Goal: Communication & Community: Ask a question

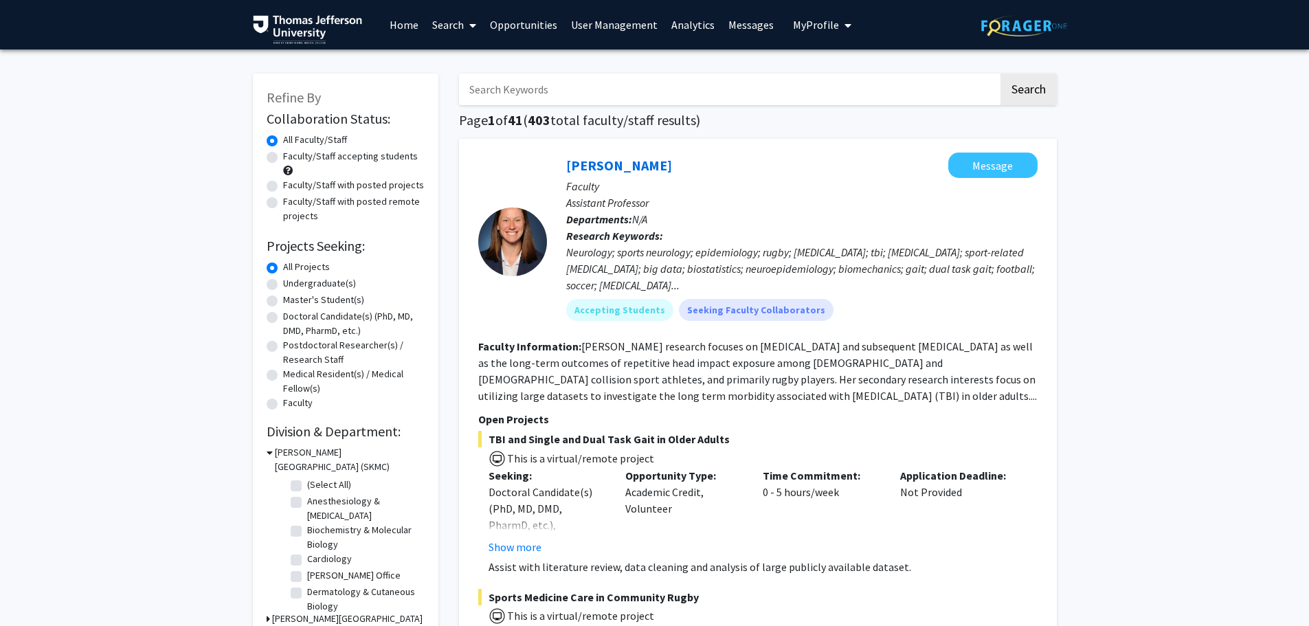
click at [627, 26] on link "User Management" at bounding box center [614, 25] width 100 height 48
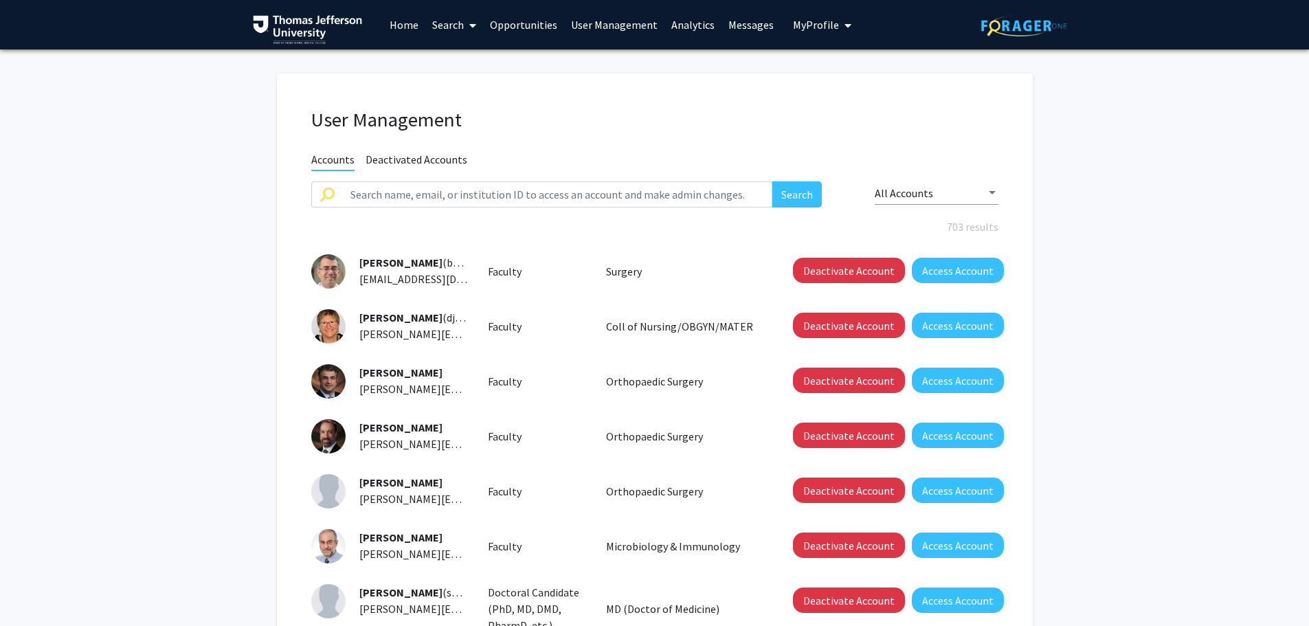
click at [694, 21] on link "Analytics" at bounding box center [692, 25] width 57 height 48
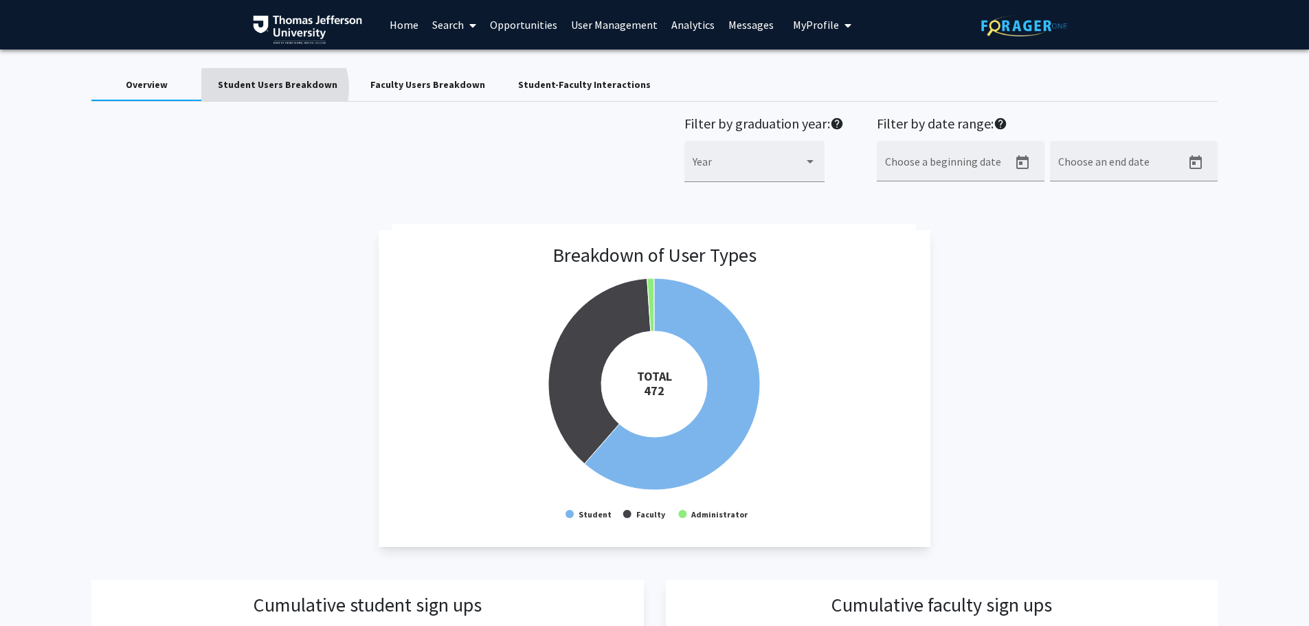
click at [275, 88] on div "Student Users Breakdown" at bounding box center [278, 85] width 120 height 14
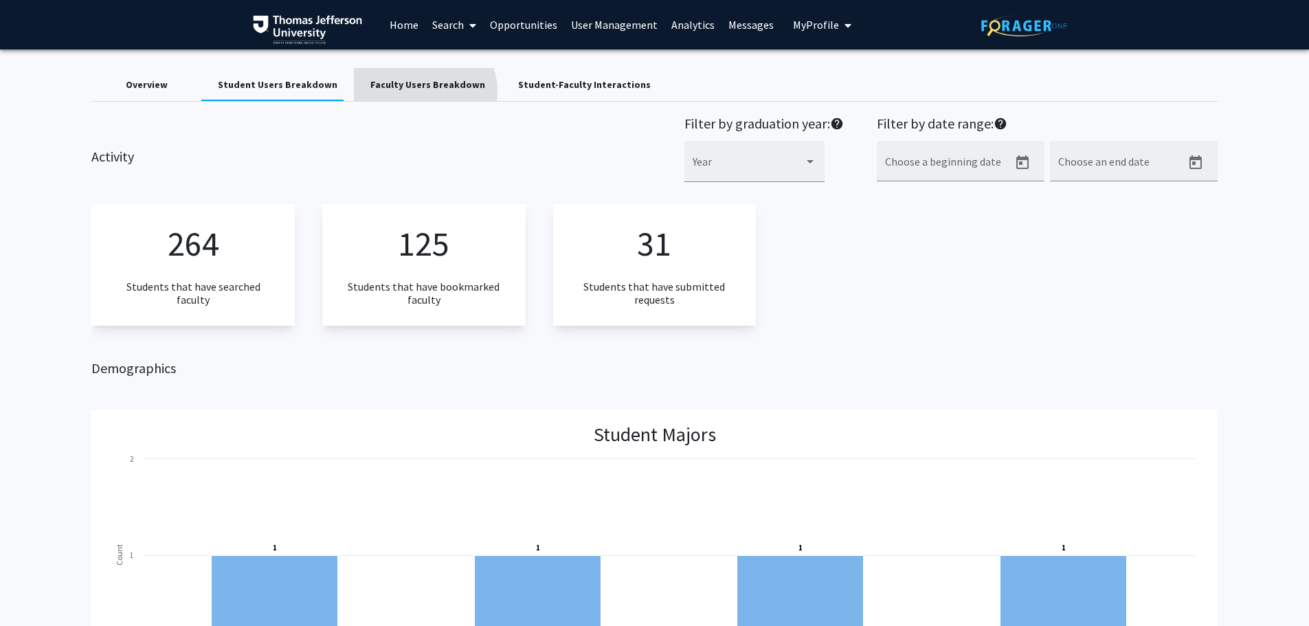
click at [414, 91] on div "Faculty Users Breakdown" at bounding box center [427, 85] width 115 height 14
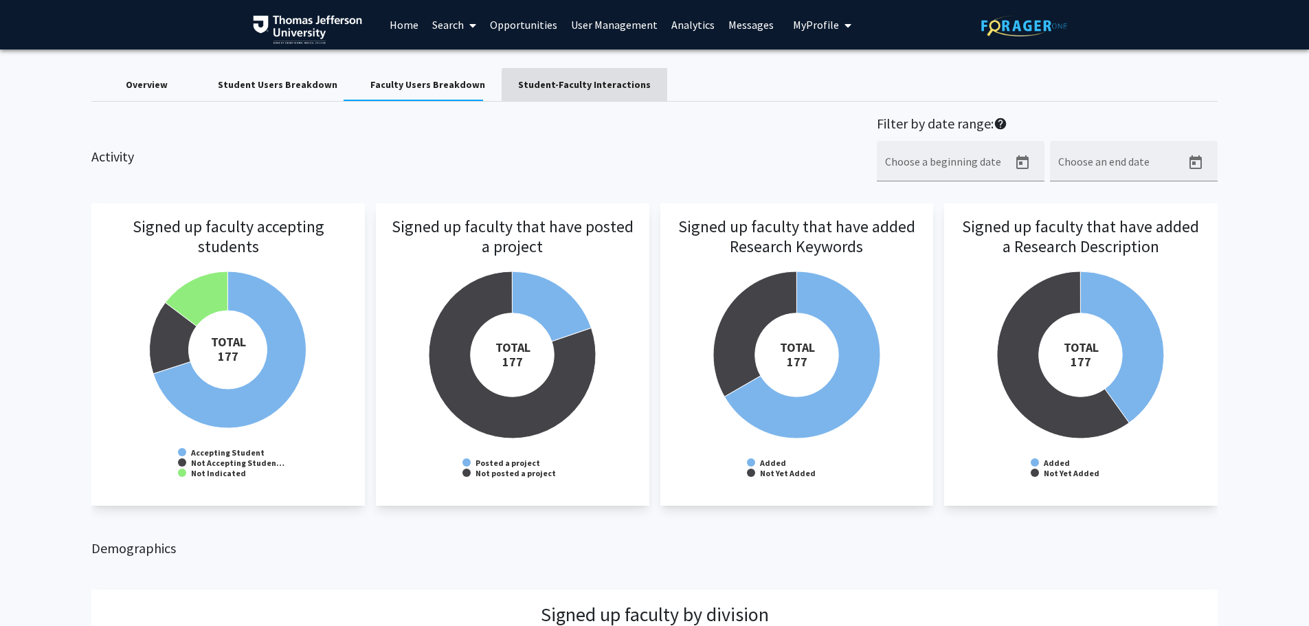
click at [594, 88] on div "Student-Faculty Interactions" at bounding box center [584, 85] width 133 height 14
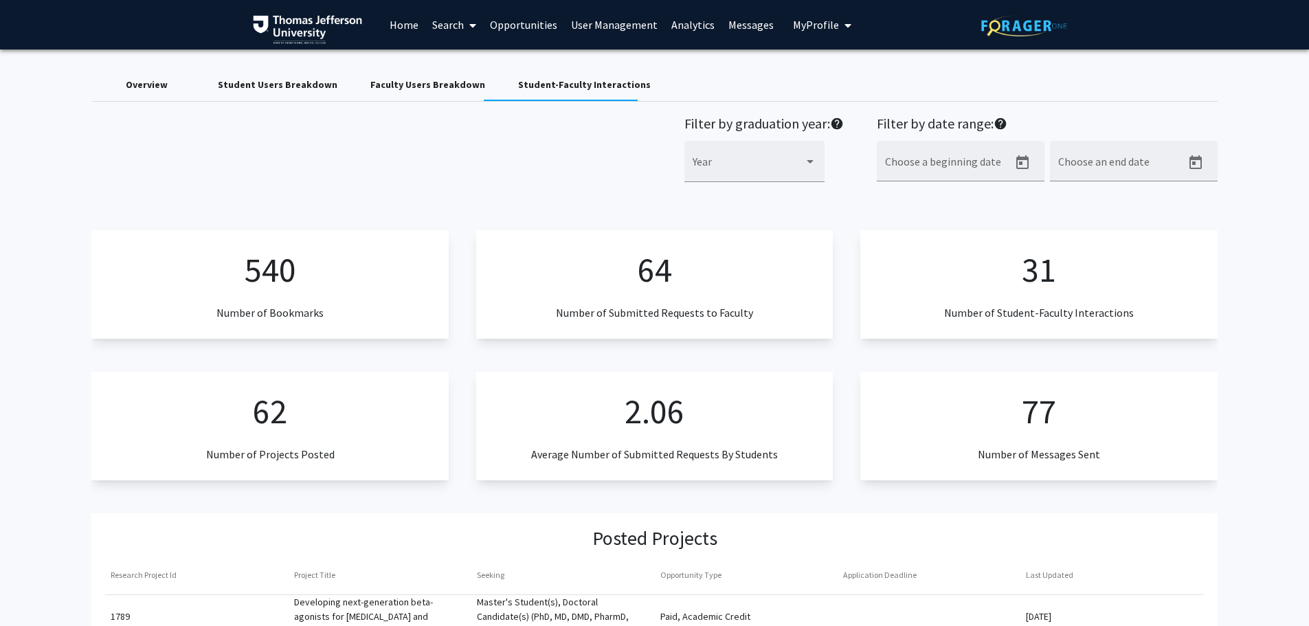
click at [436, 83] on div "Faculty Users Breakdown" at bounding box center [427, 85] width 115 height 14
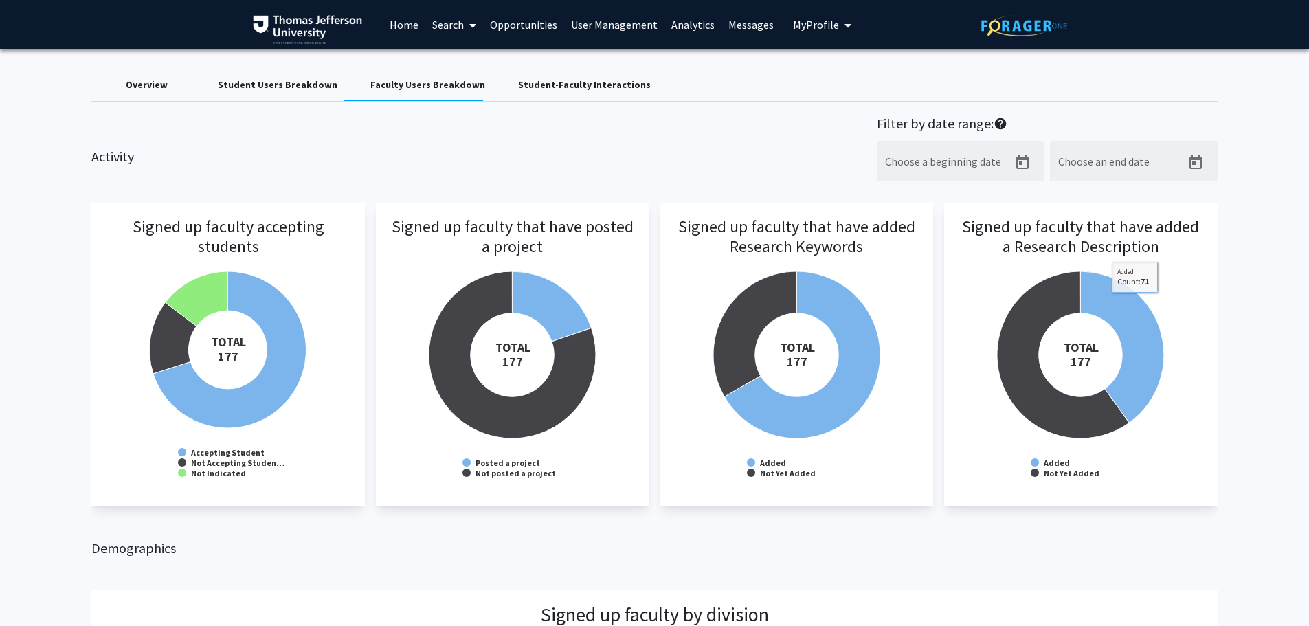
click at [550, 87] on div "Student-Faculty Interactions" at bounding box center [584, 85] width 133 height 14
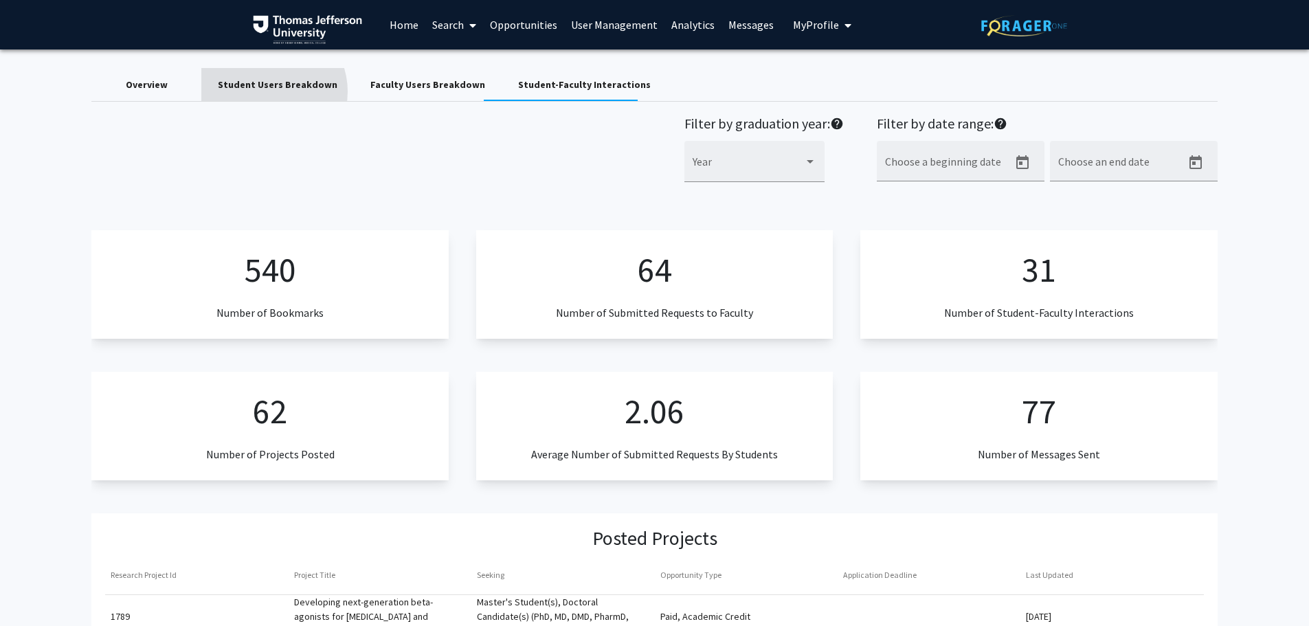
click at [269, 91] on div "Student Users Breakdown" at bounding box center [278, 85] width 120 height 14
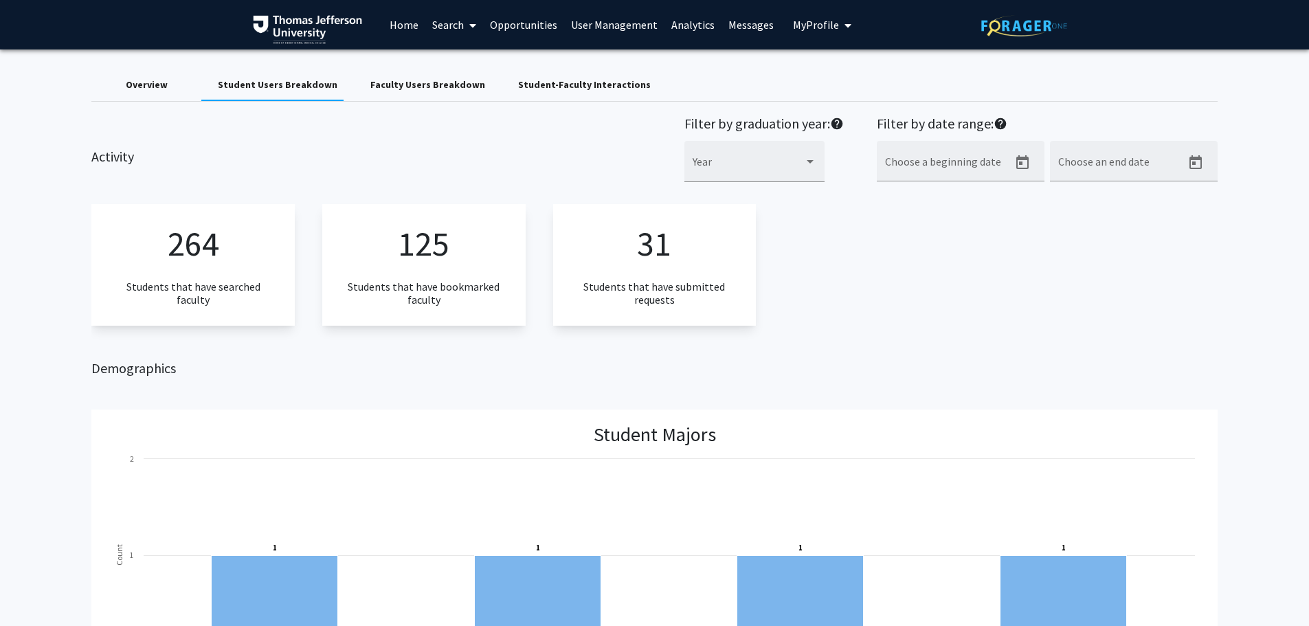
click at [427, 90] on div "Faculty Users Breakdown" at bounding box center [427, 85] width 115 height 14
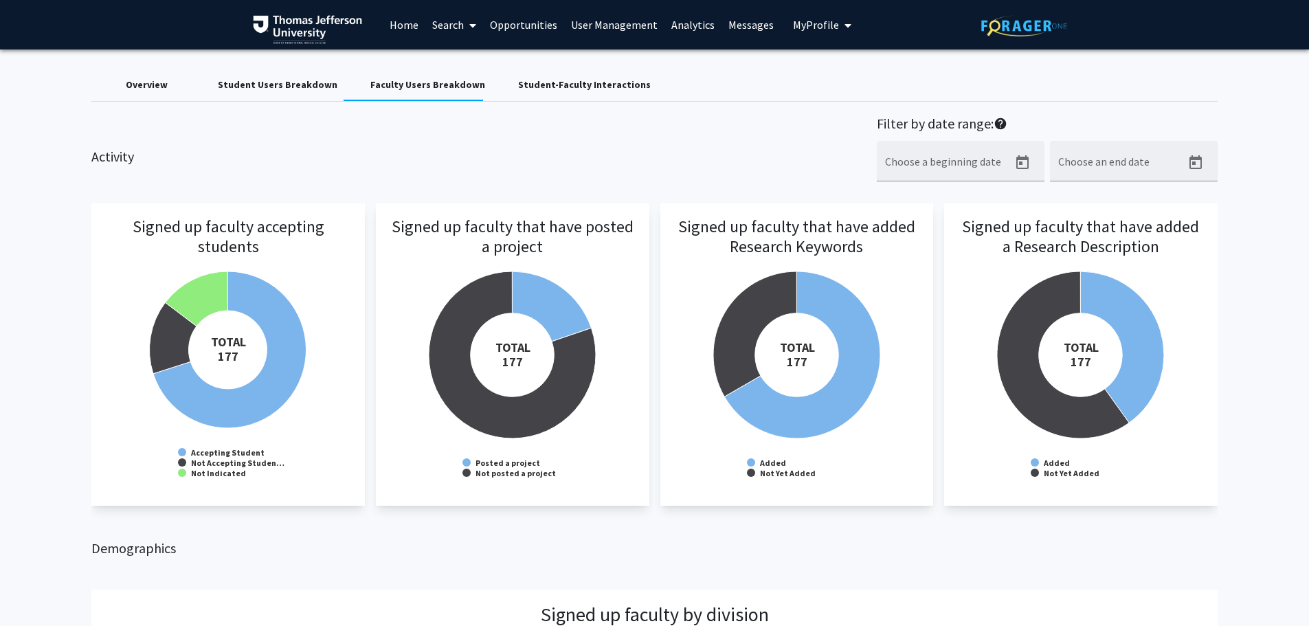
click at [546, 81] on div "Student-Faculty Interactions" at bounding box center [584, 85] width 133 height 14
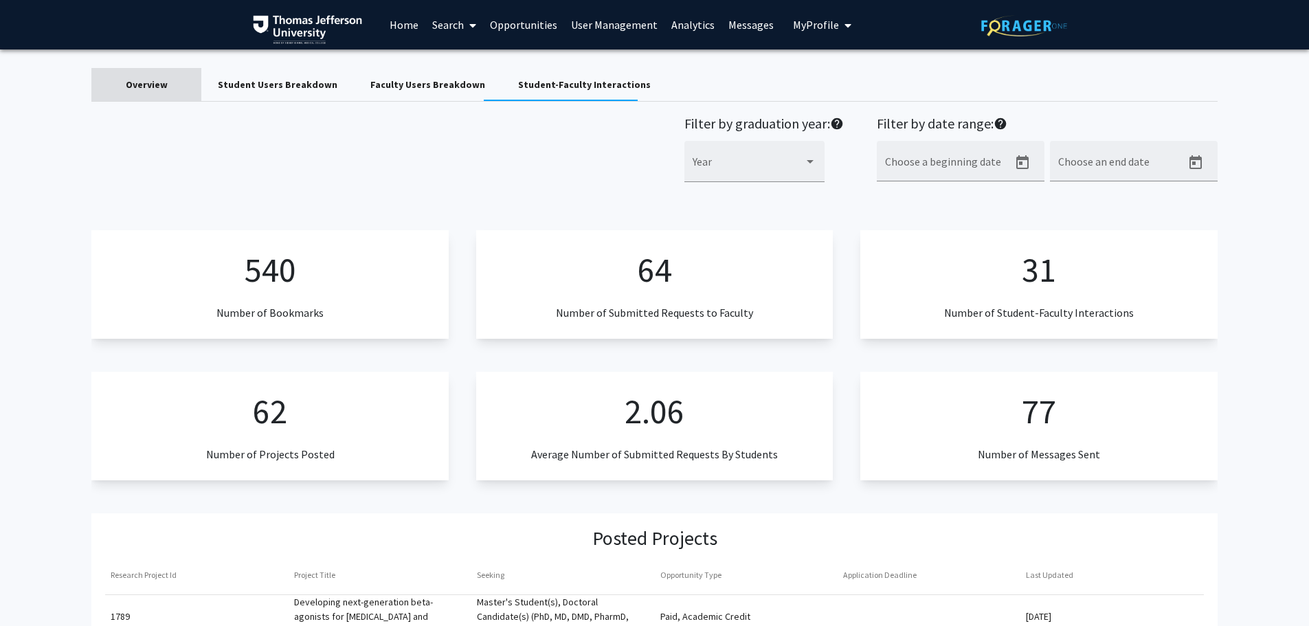
click at [135, 81] on div "Overview" at bounding box center [147, 85] width 42 height 14
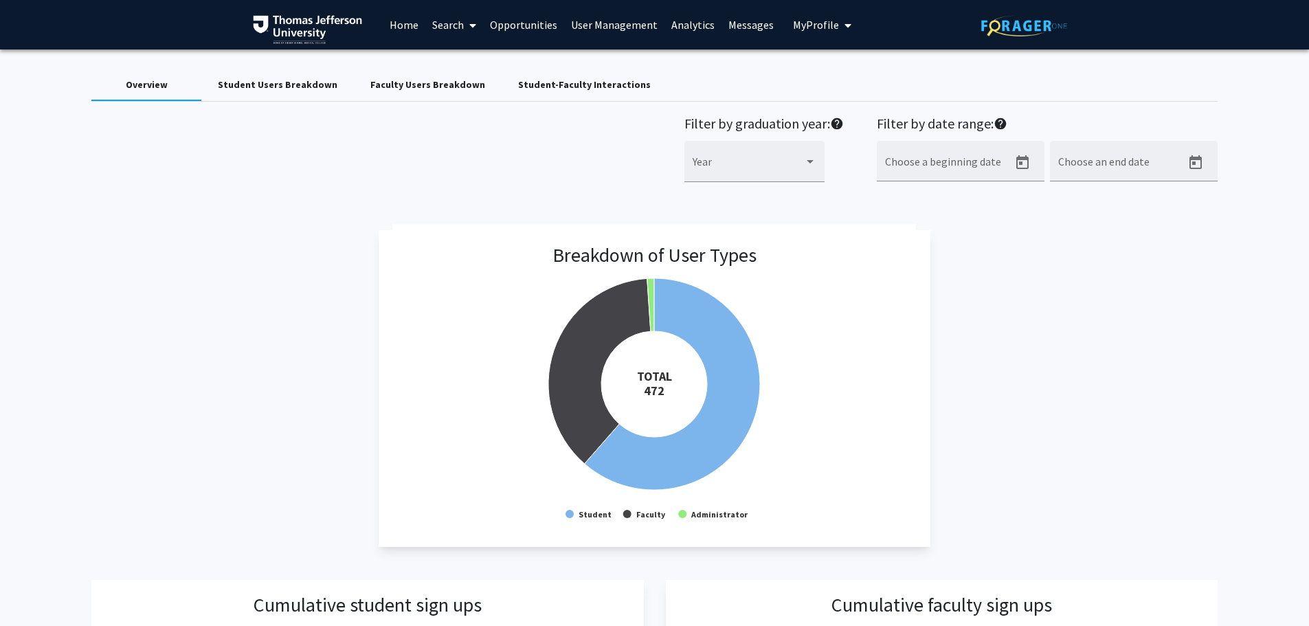
click at [414, 25] on link "Home" at bounding box center [404, 25] width 43 height 48
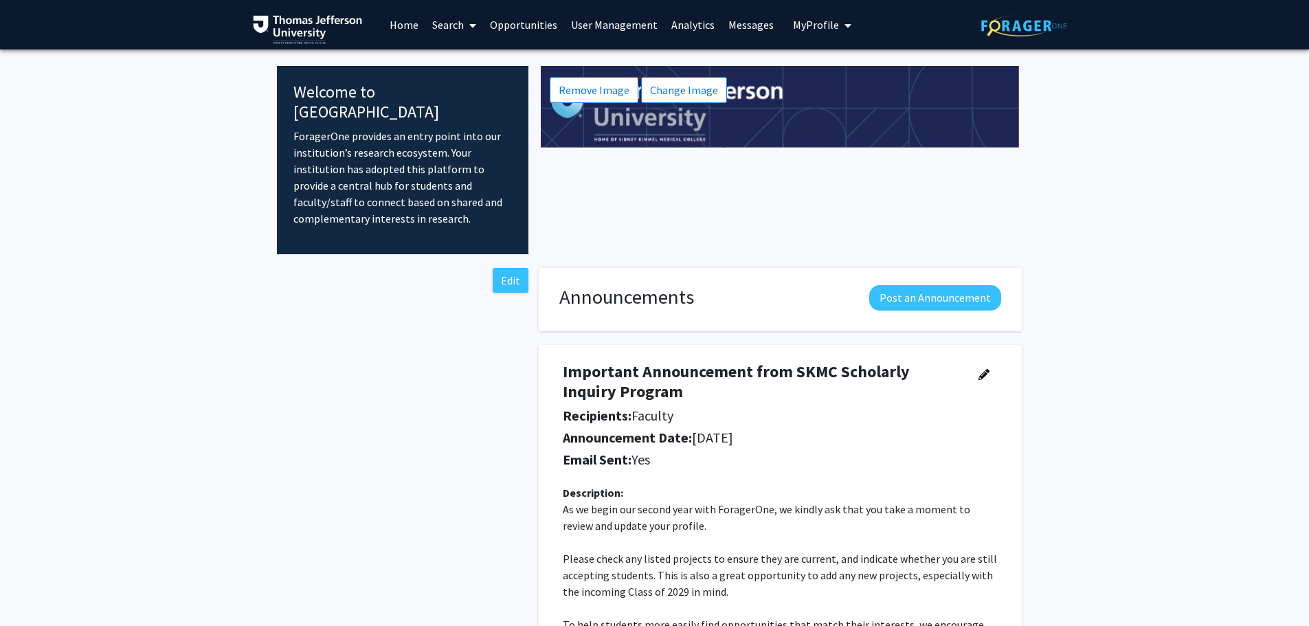
click at [1100, 249] on fg-internal-home-page "Welcome to ForagerOne ForagerOne provides an entry point into our institution’s…" at bounding box center [654, 470] width 1309 height 843
click at [459, 32] on link "Search" at bounding box center [454, 25] width 58 height 48
click at [1143, 239] on fg-internal-home-page "Welcome to ForagerOne ForagerOne provides an entry point into our institution’s…" at bounding box center [654, 470] width 1309 height 843
click at [454, 31] on link "Search" at bounding box center [454, 25] width 58 height 48
click at [475, 61] on span "Faculty/Staff" at bounding box center [475, 62] width 101 height 27
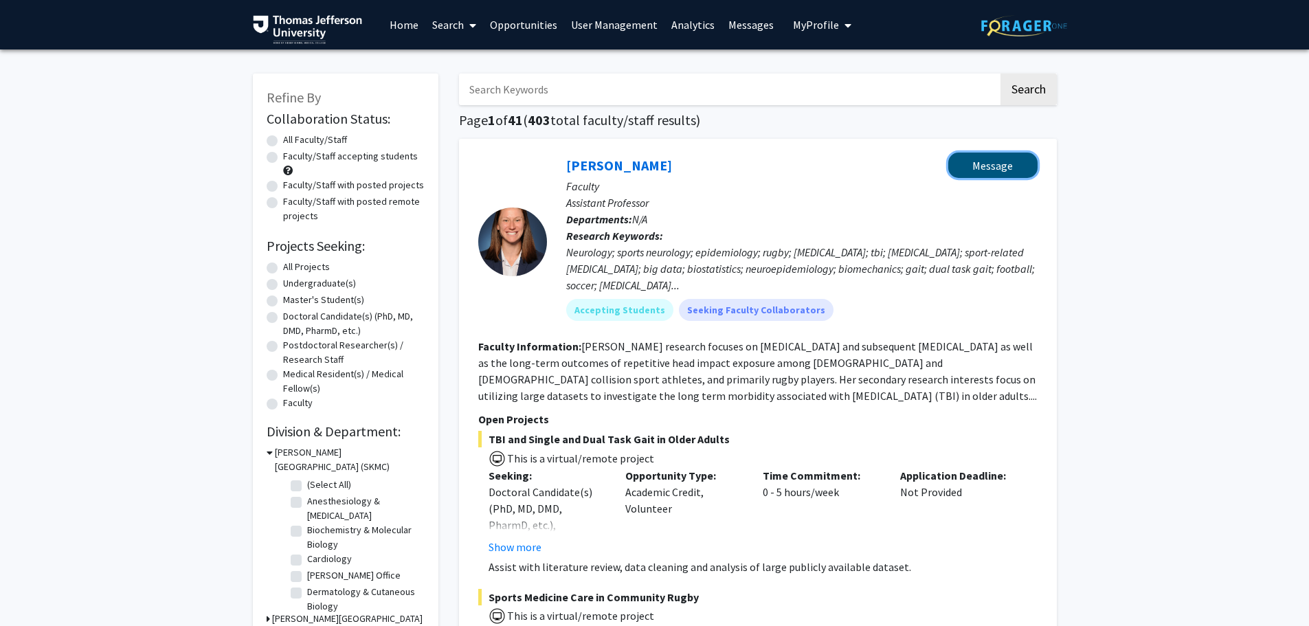
click at [1000, 174] on button "Message" at bounding box center [992, 165] width 89 height 25
click at [839, 32] on span "My profile dropdown to access profile and logout" at bounding box center [845, 25] width 12 height 48
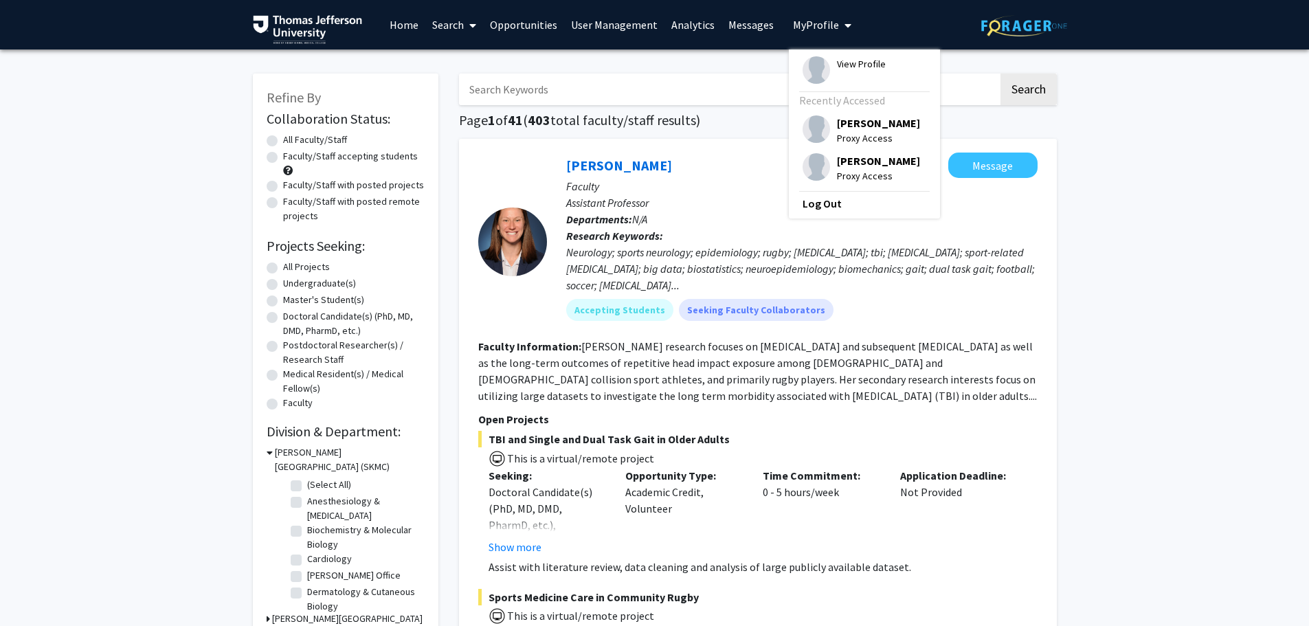
click at [857, 61] on span "View Profile" at bounding box center [861, 63] width 49 height 15
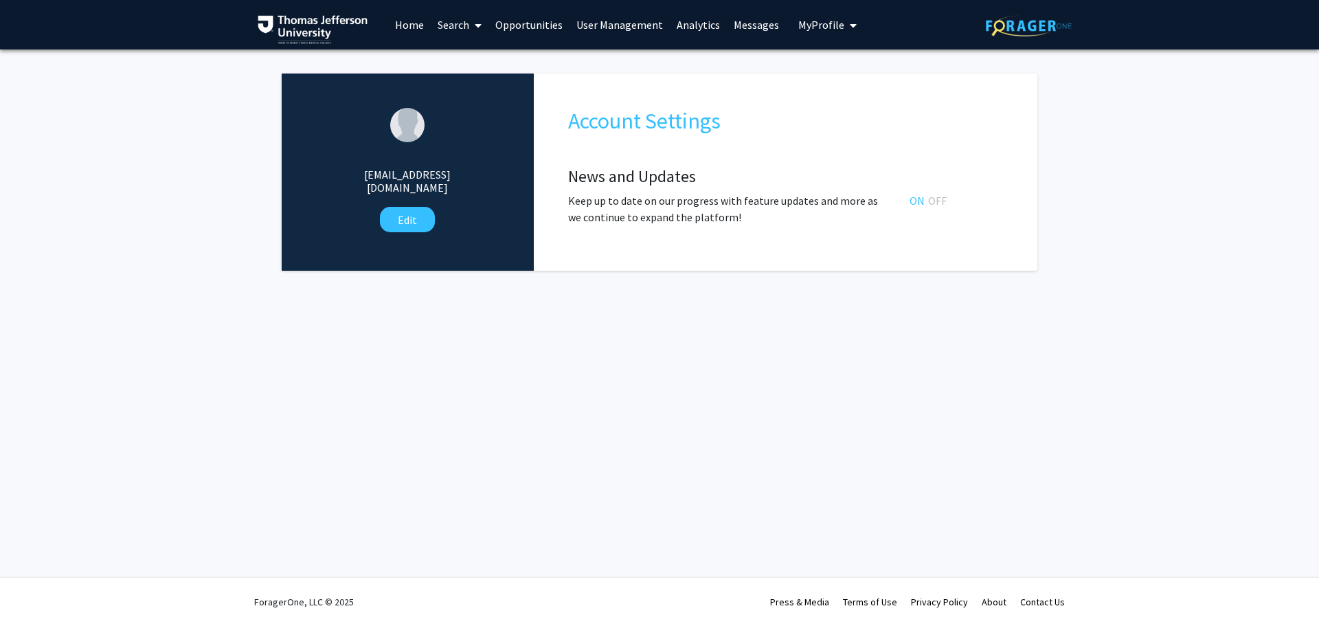
click at [822, 21] on span "My Profile" at bounding box center [821, 25] width 46 height 14
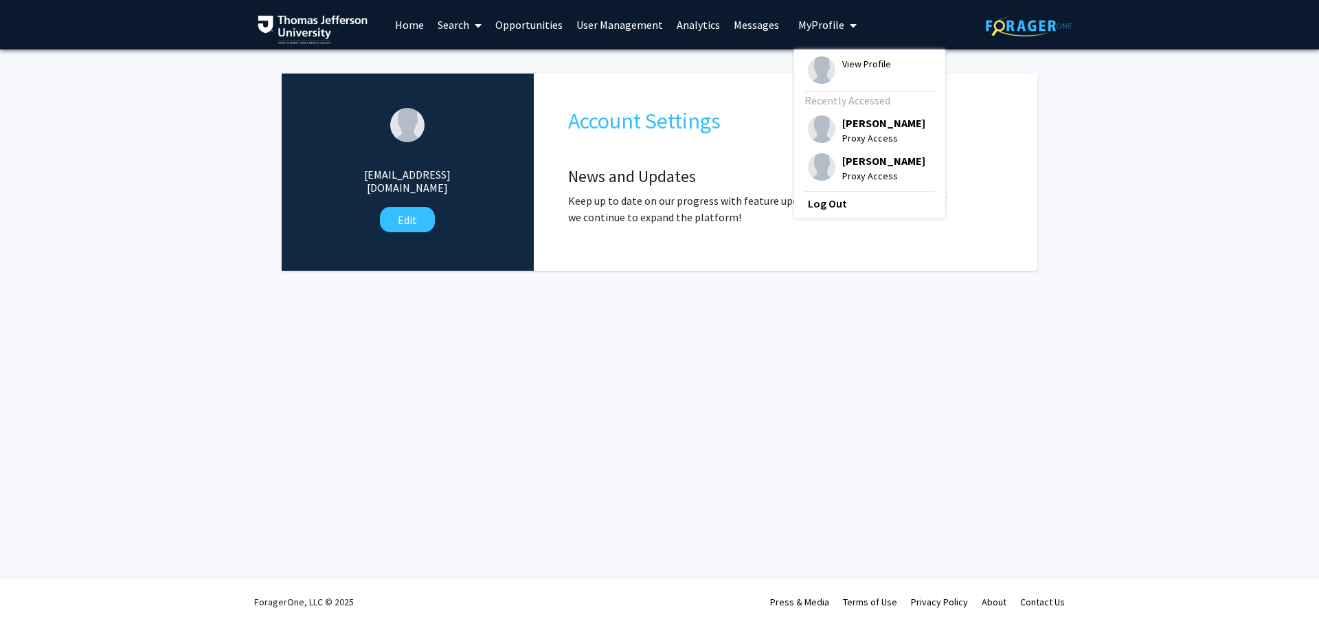
click at [695, 20] on link "Analytics" at bounding box center [698, 25] width 57 height 48
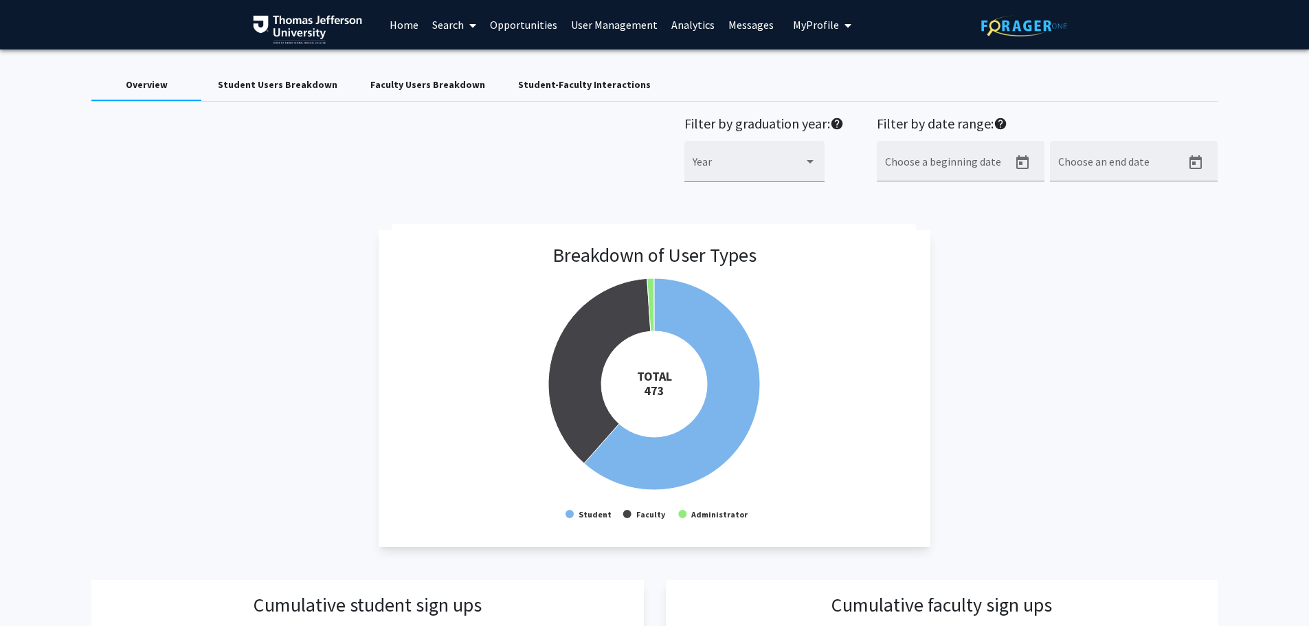
click at [621, 23] on link "User Management" at bounding box center [614, 25] width 100 height 48
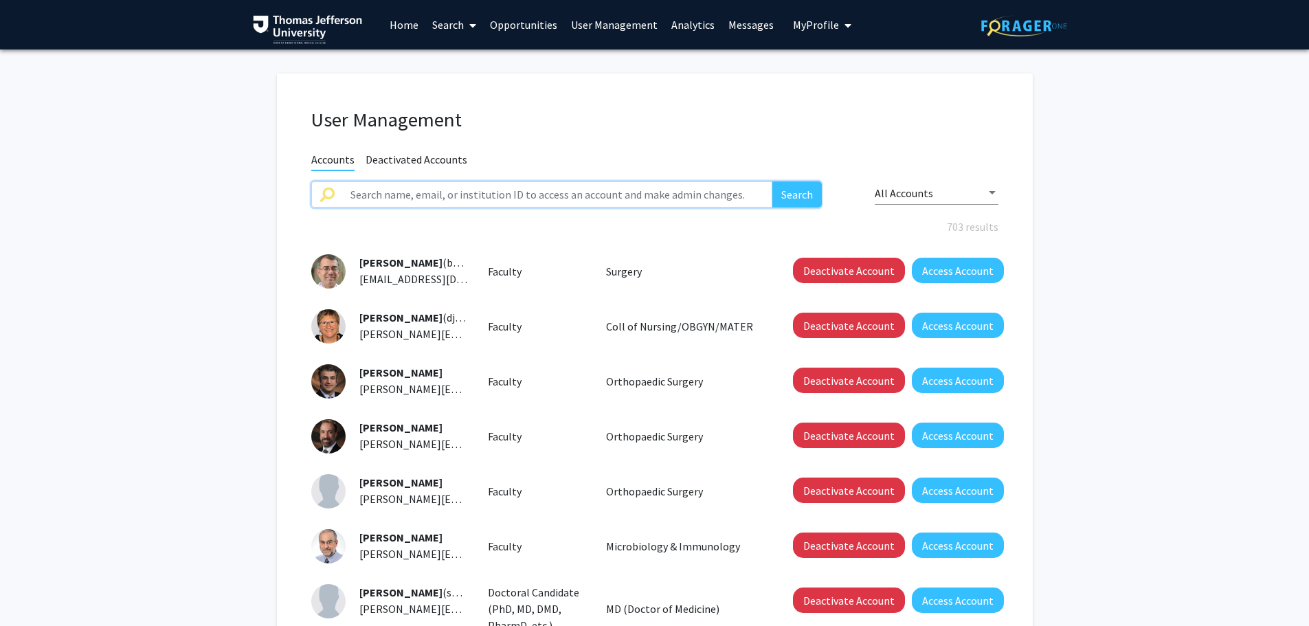
click at [484, 197] on input "text" at bounding box center [557, 194] width 431 height 26
type input "test student"
click at [772, 181] on button "Search" at bounding box center [796, 194] width 49 height 26
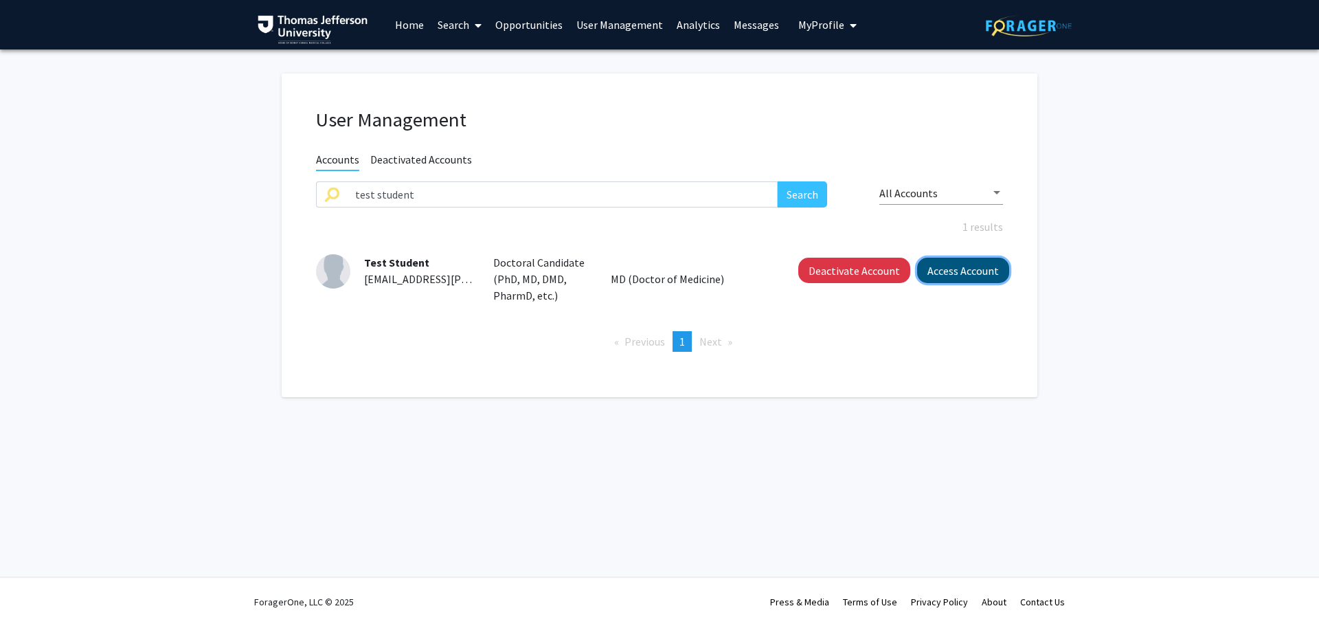
click at [967, 276] on button "Access Account" at bounding box center [963, 270] width 92 height 25
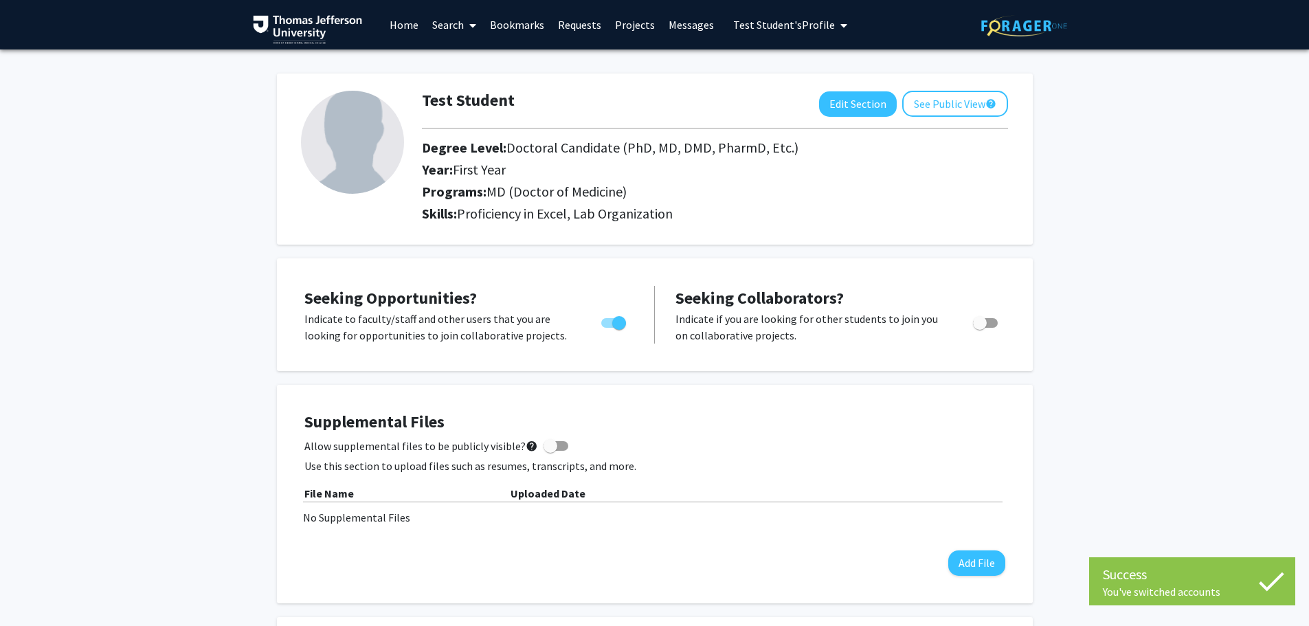
click at [400, 31] on link "Home" at bounding box center [404, 25] width 43 height 48
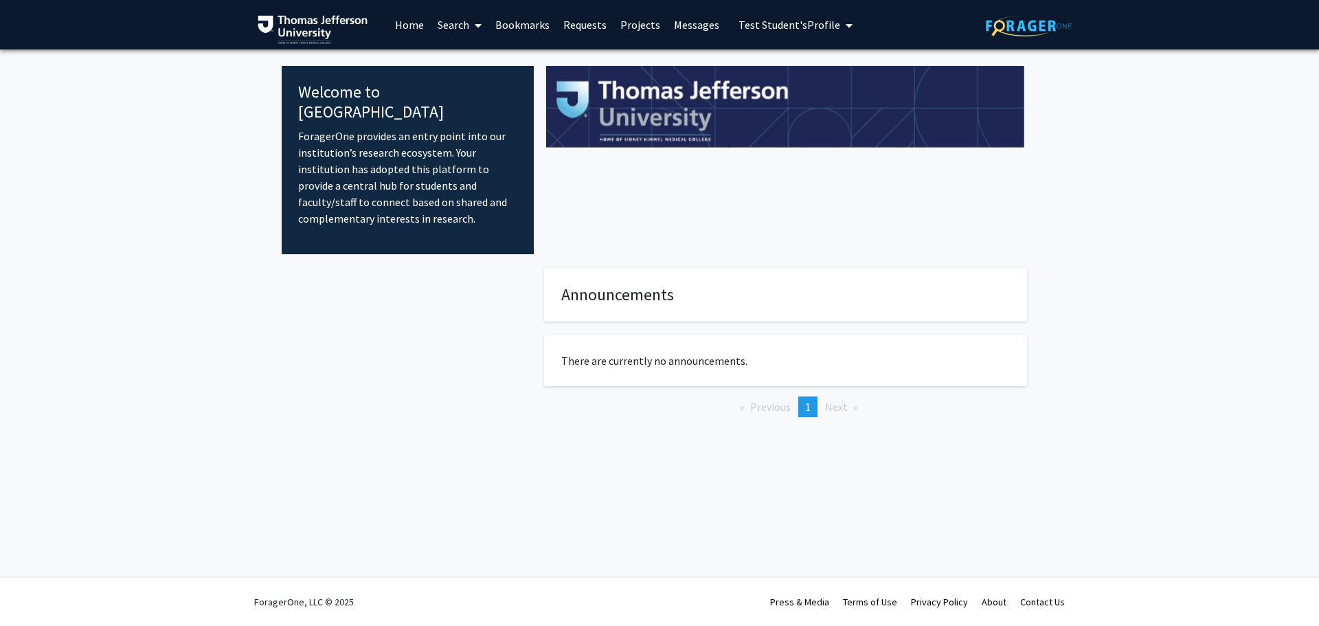
click at [1119, 164] on fg-internal-home-page "Welcome to ForagerOne ForagerOne provides an entry point into our institution’s…" at bounding box center [659, 255] width 1319 height 412
click at [478, 28] on icon at bounding box center [478, 25] width 7 height 11
click at [492, 60] on span "Faculty/Staff" at bounding box center [481, 62] width 101 height 27
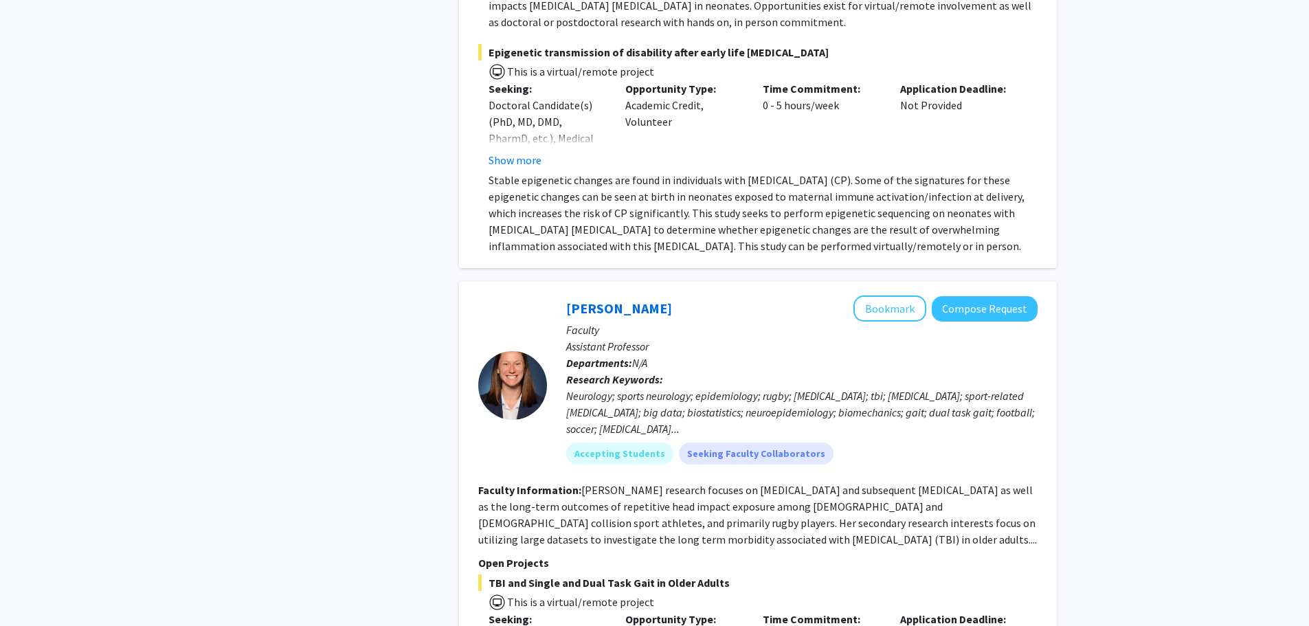
scroll to position [1443, 0]
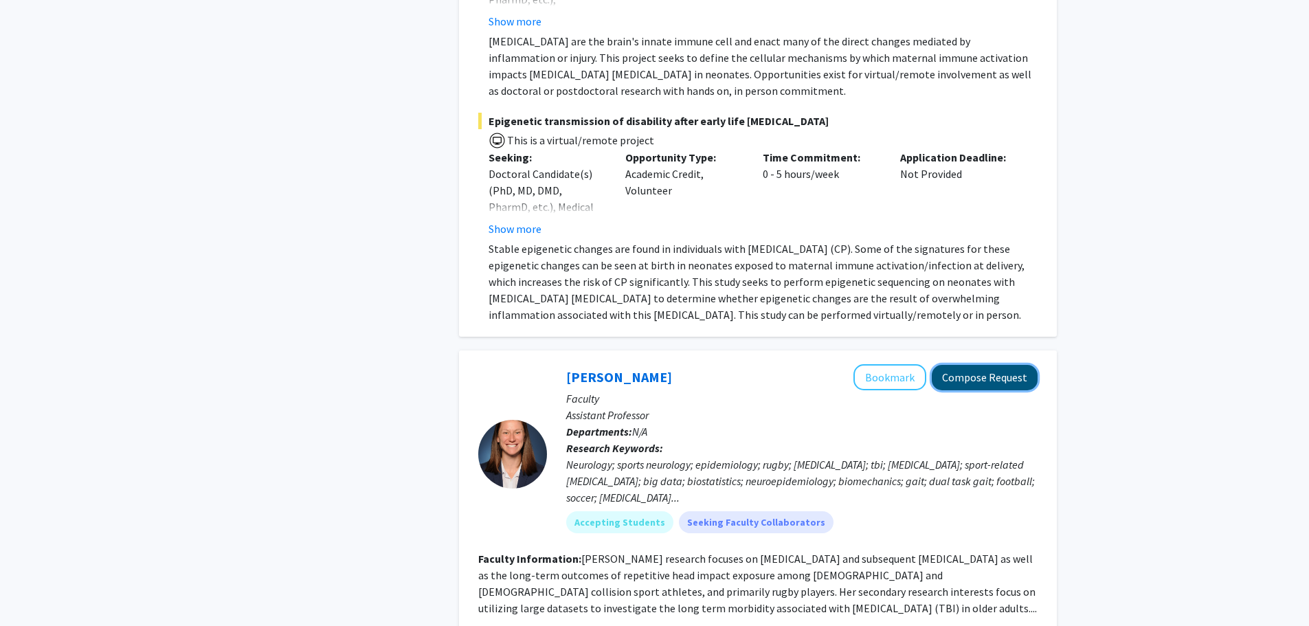
click at [994, 365] on button "Compose Request" at bounding box center [985, 377] width 106 height 25
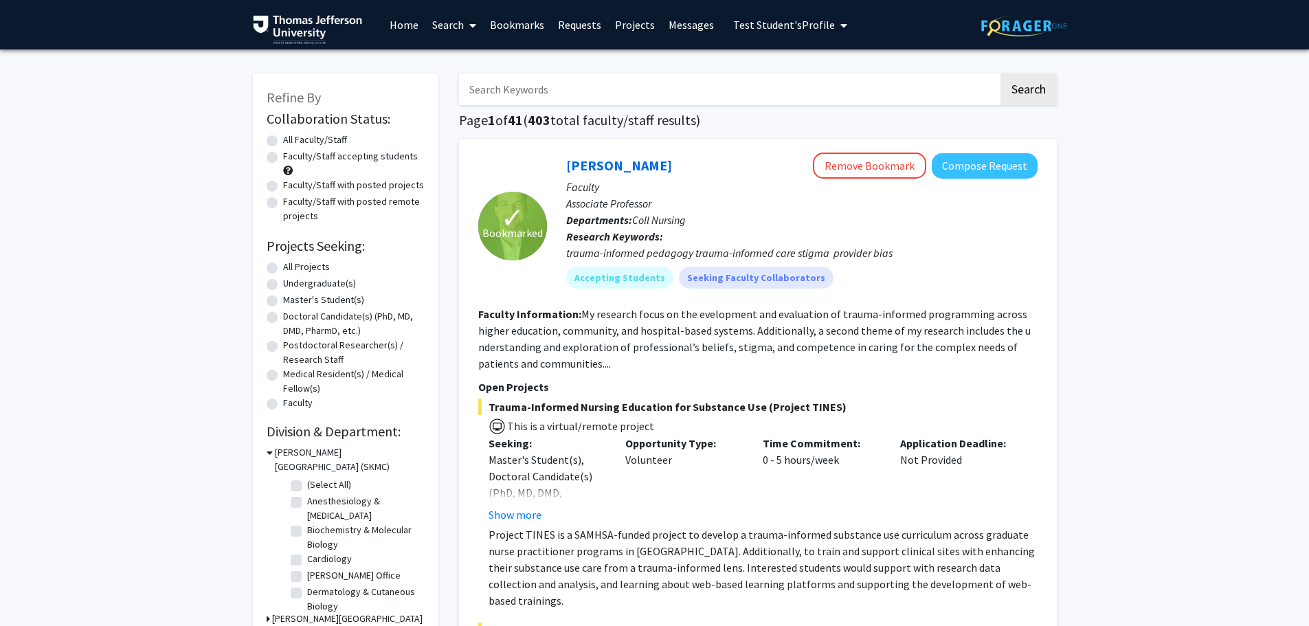
click at [587, 28] on link "Requests" at bounding box center [579, 25] width 57 height 48
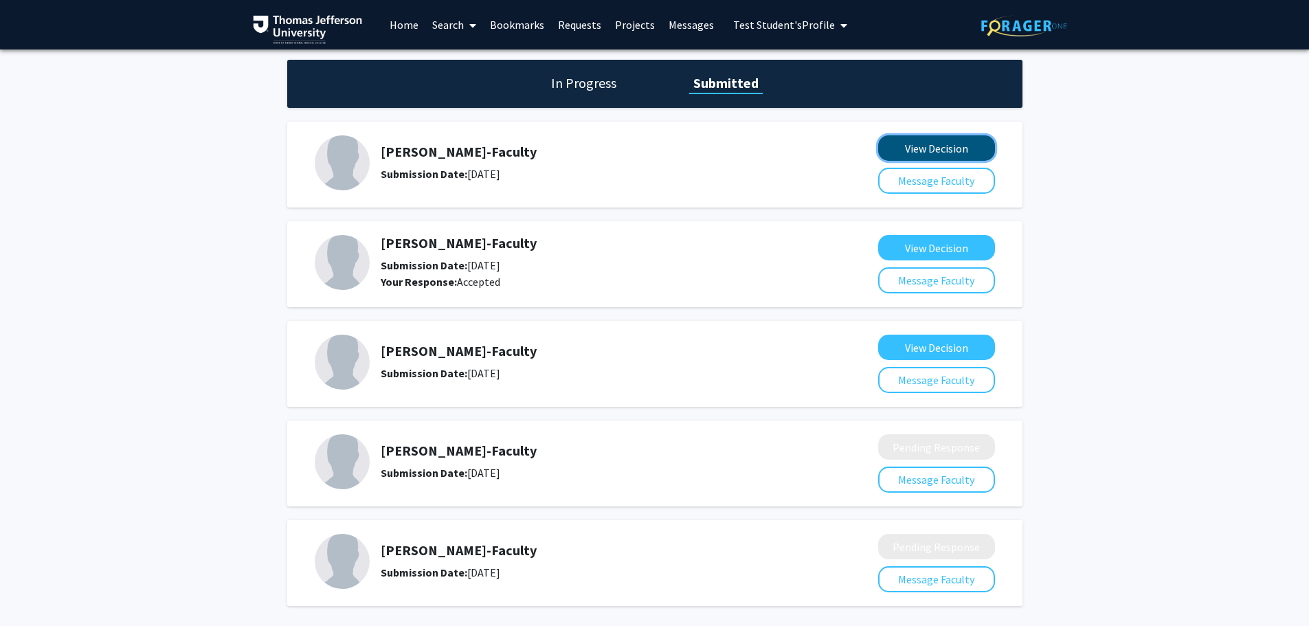
click at [954, 144] on button "View Decision" at bounding box center [936, 147] width 117 height 25
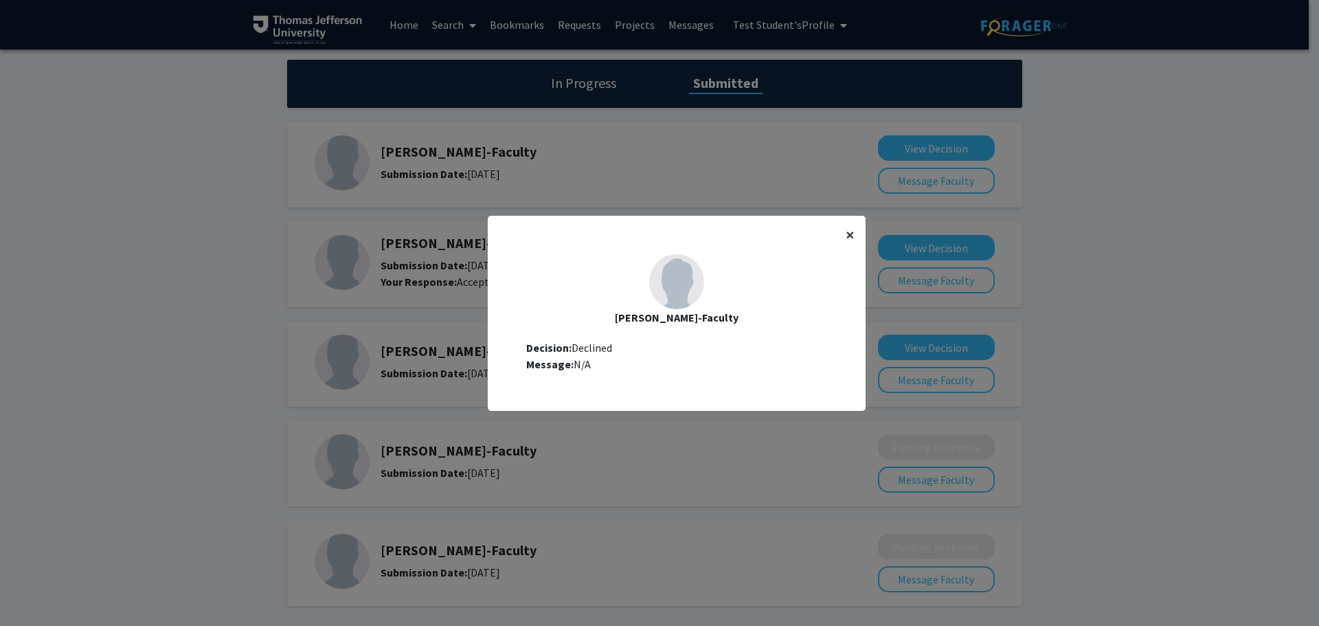
click at [846, 237] on span "×" at bounding box center [850, 234] width 9 height 21
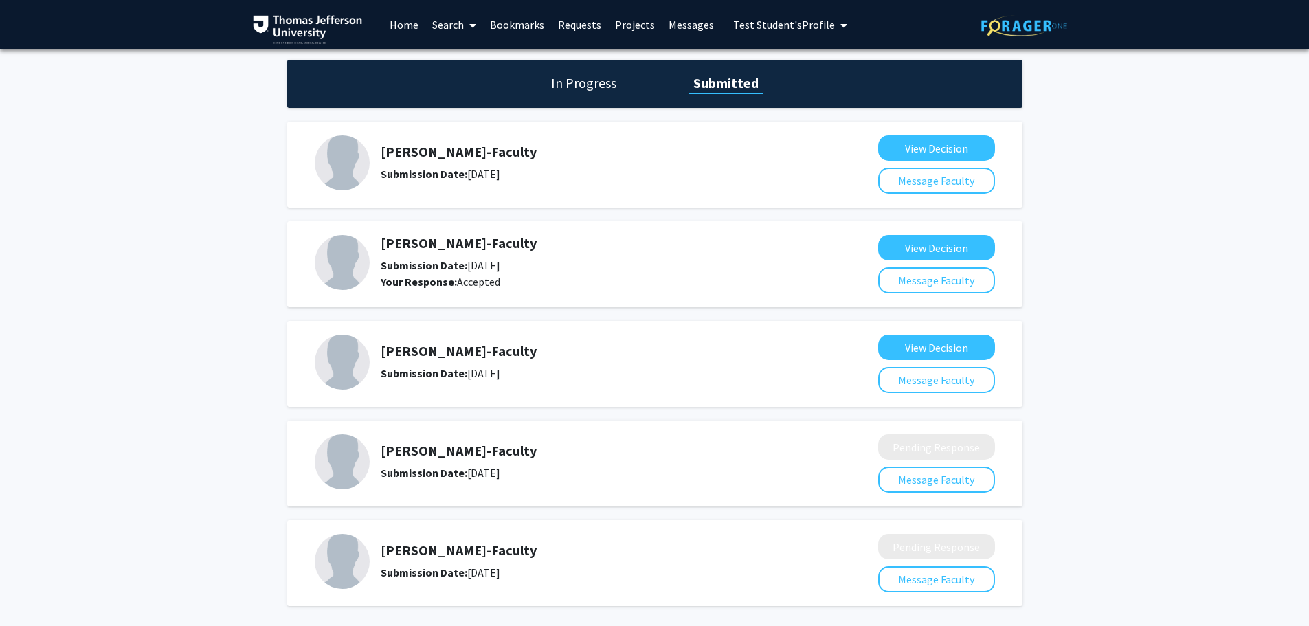
click at [568, 83] on h1 "In Progress" at bounding box center [584, 83] width 74 height 19
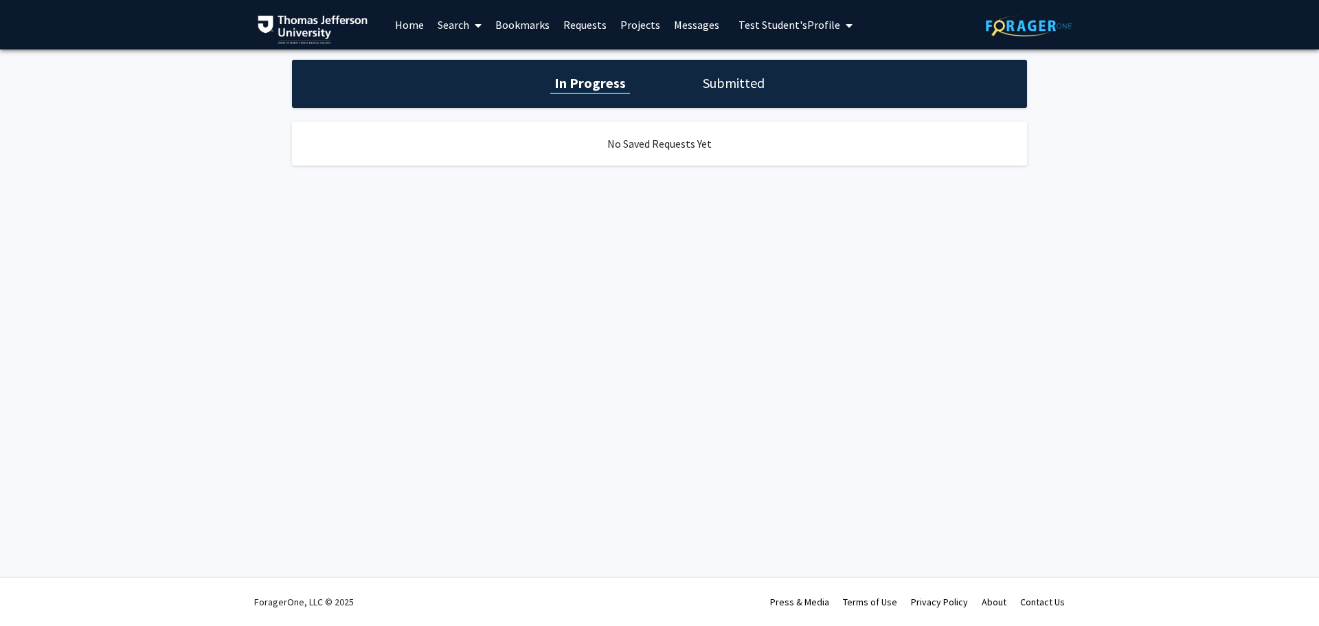
click at [730, 90] on h1 "Submitted" at bounding box center [734, 83] width 70 height 19
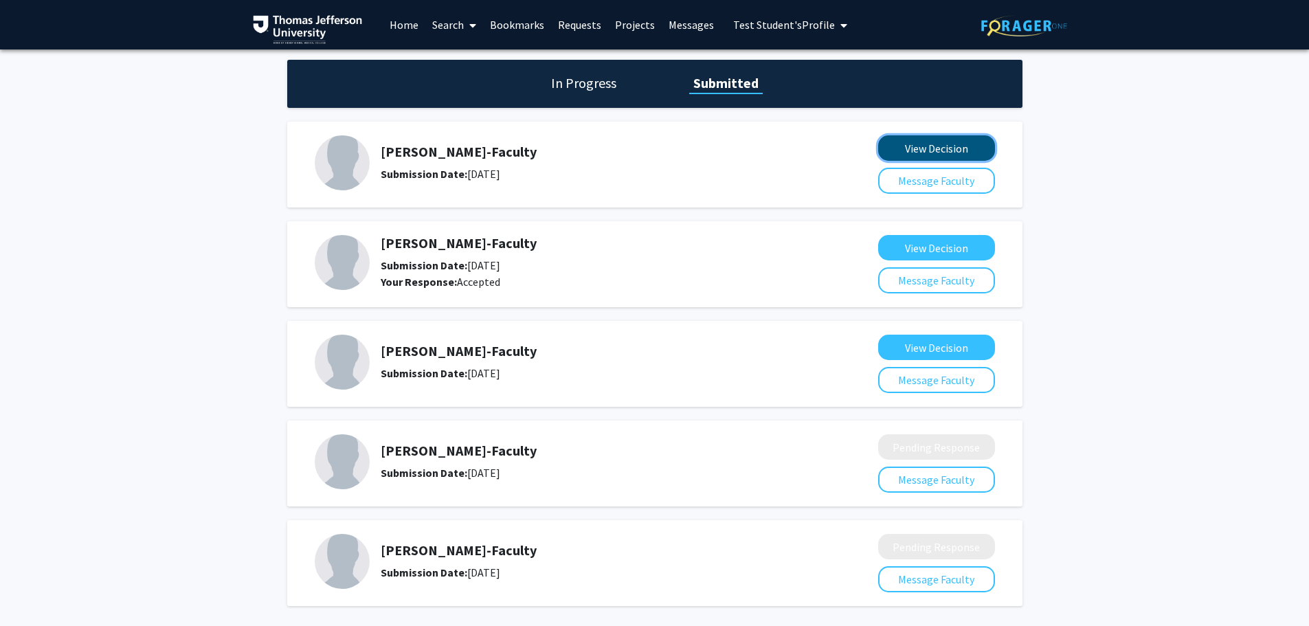
click at [943, 146] on button "View Decision" at bounding box center [936, 147] width 117 height 25
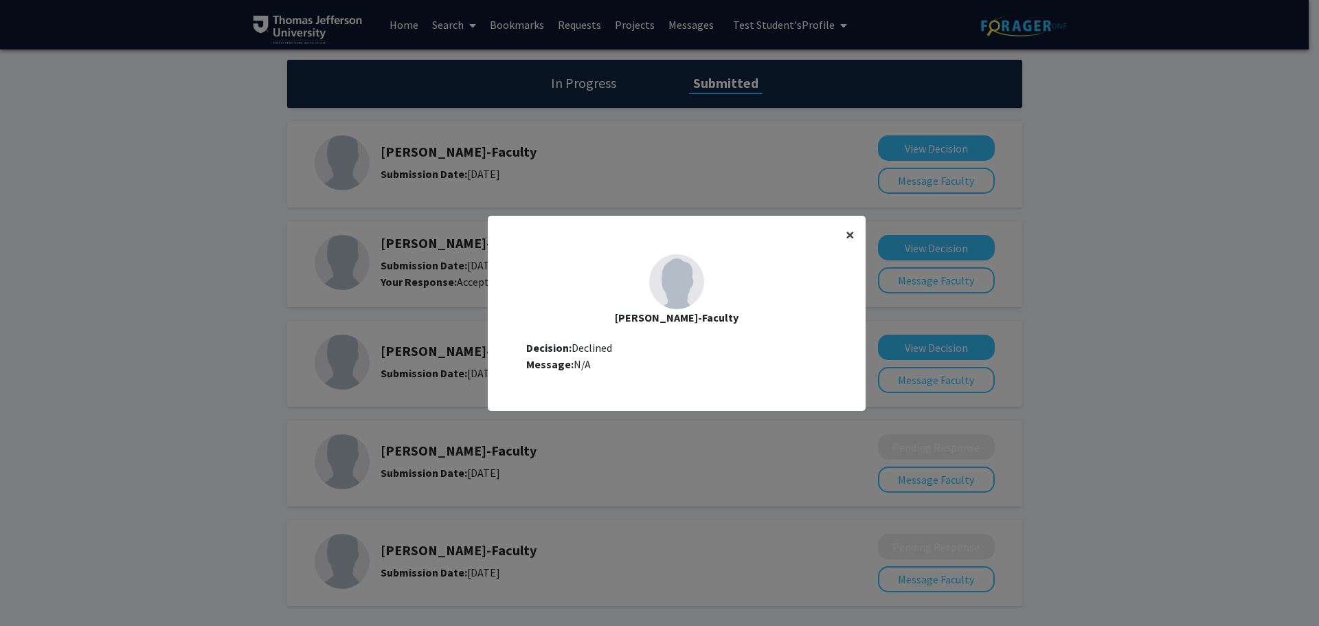
click at [848, 232] on span "×" at bounding box center [850, 234] width 9 height 21
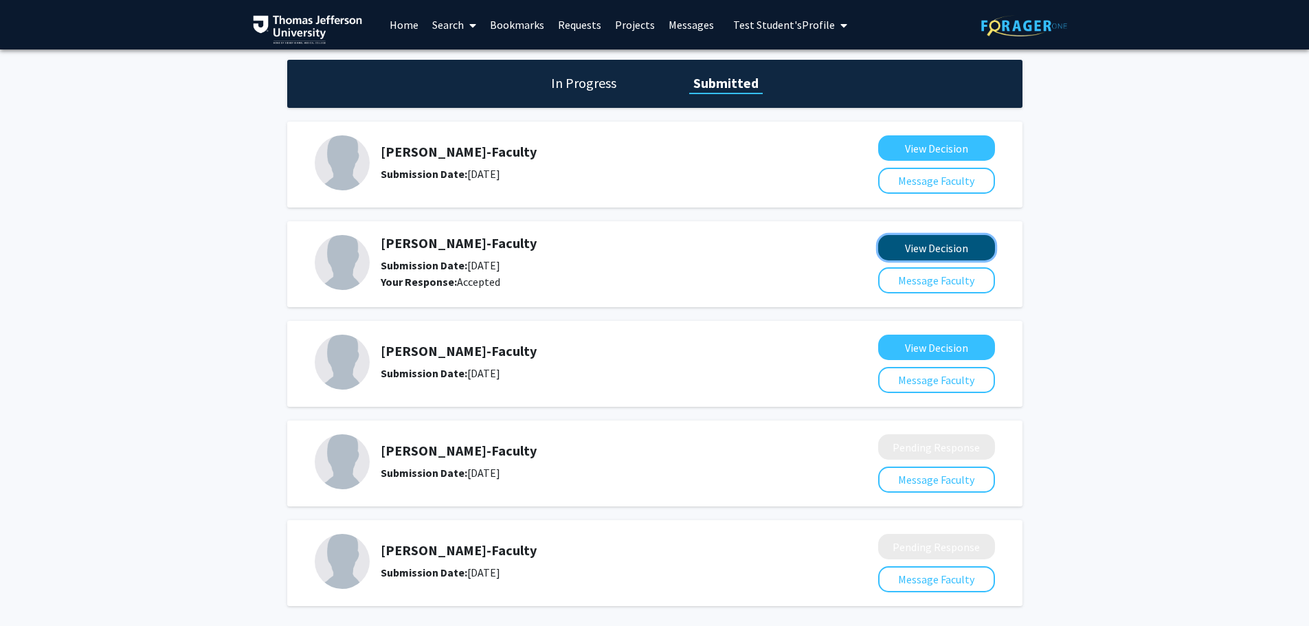
click at [913, 245] on button "View Decision" at bounding box center [936, 247] width 117 height 25
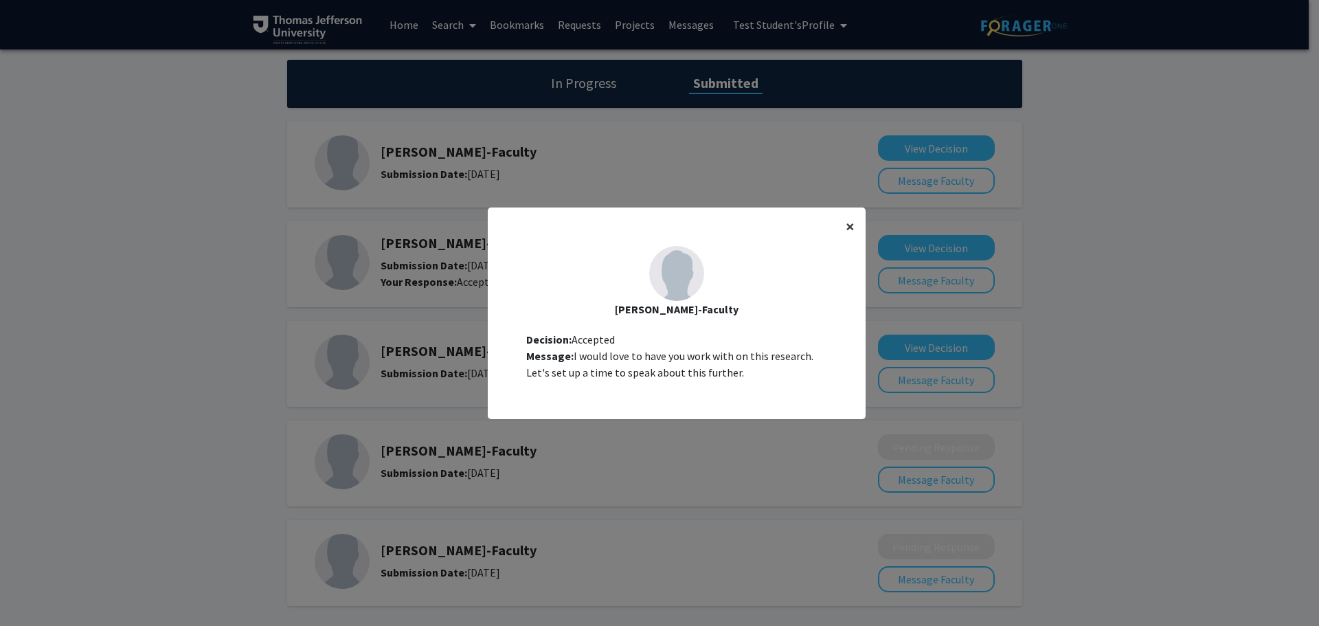
click at [849, 232] on span "×" at bounding box center [850, 226] width 9 height 21
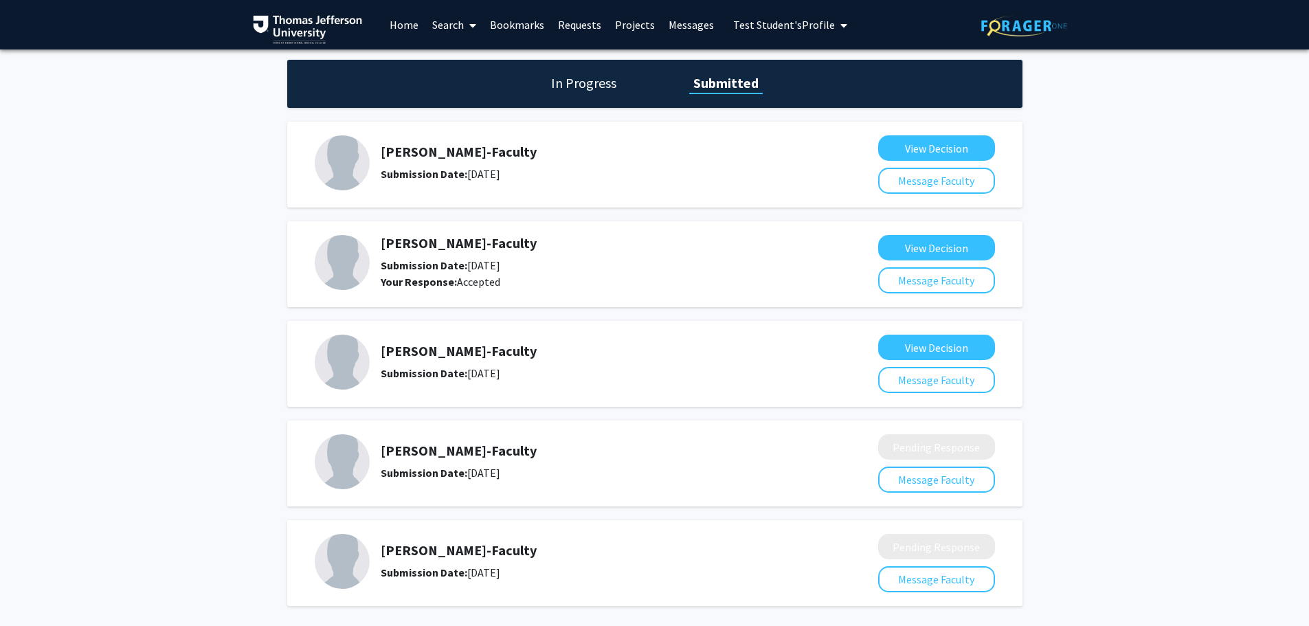
click at [807, 18] on span "Test Student's Profile" at bounding box center [784, 25] width 102 height 14
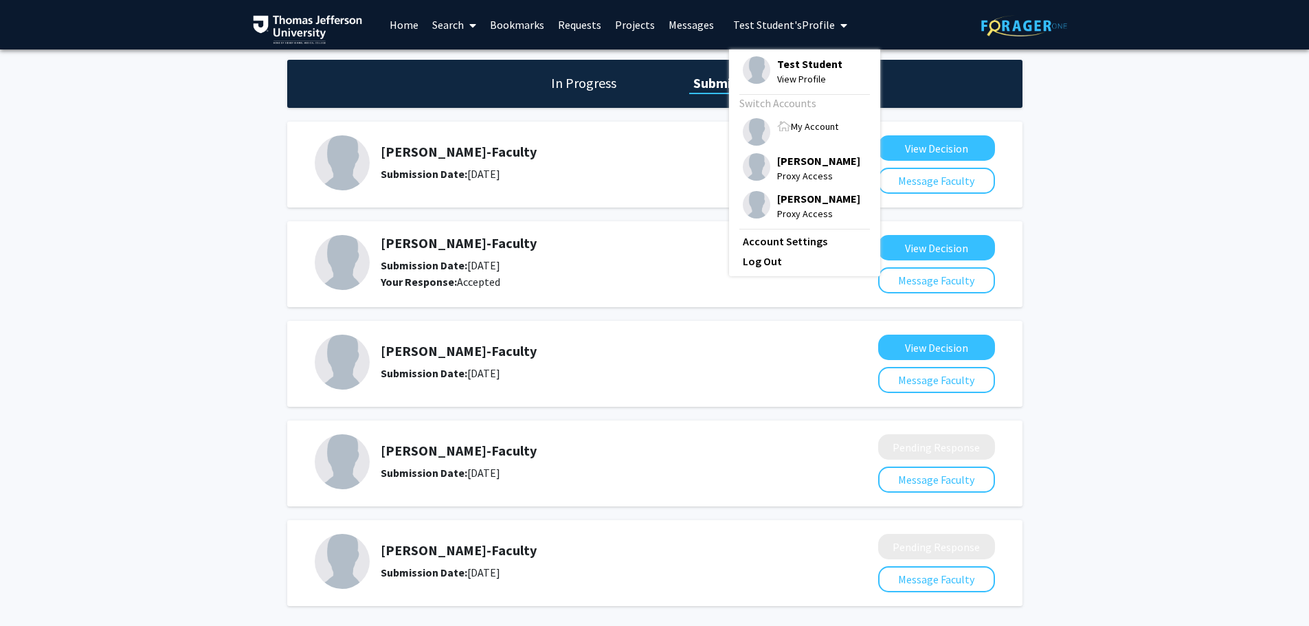
click at [816, 128] on span "My Account" at bounding box center [814, 126] width 47 height 12
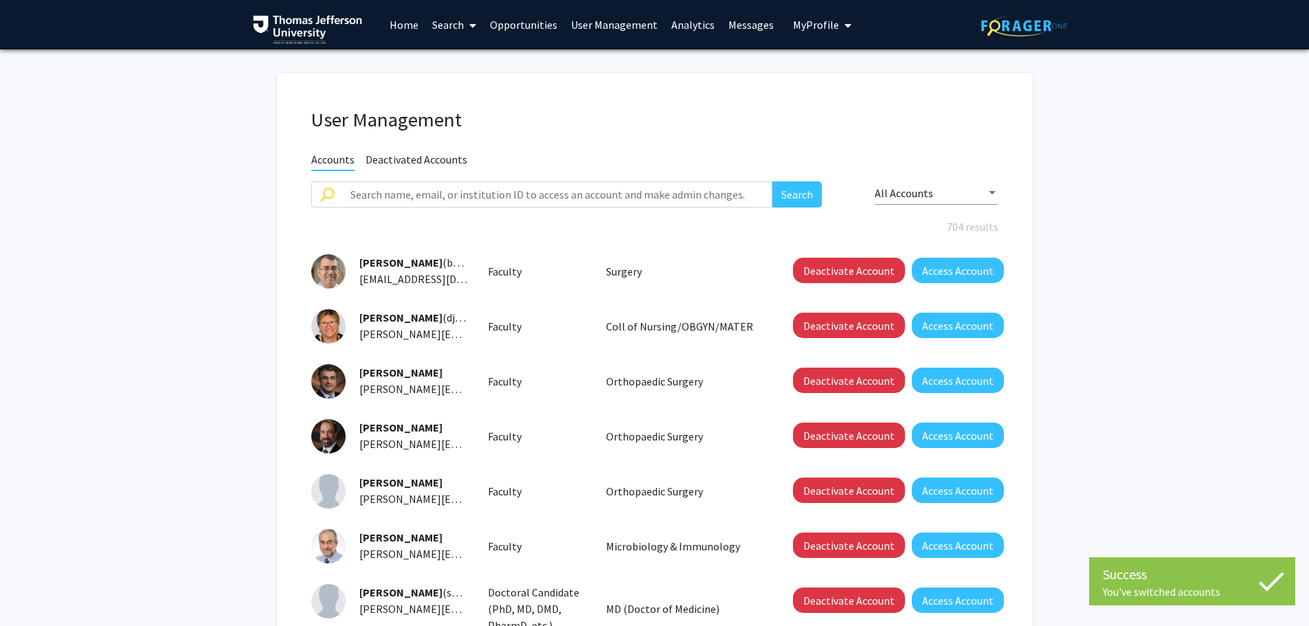
click at [410, 24] on link "Home" at bounding box center [404, 25] width 43 height 48
